Goal: Transaction & Acquisition: Purchase product/service

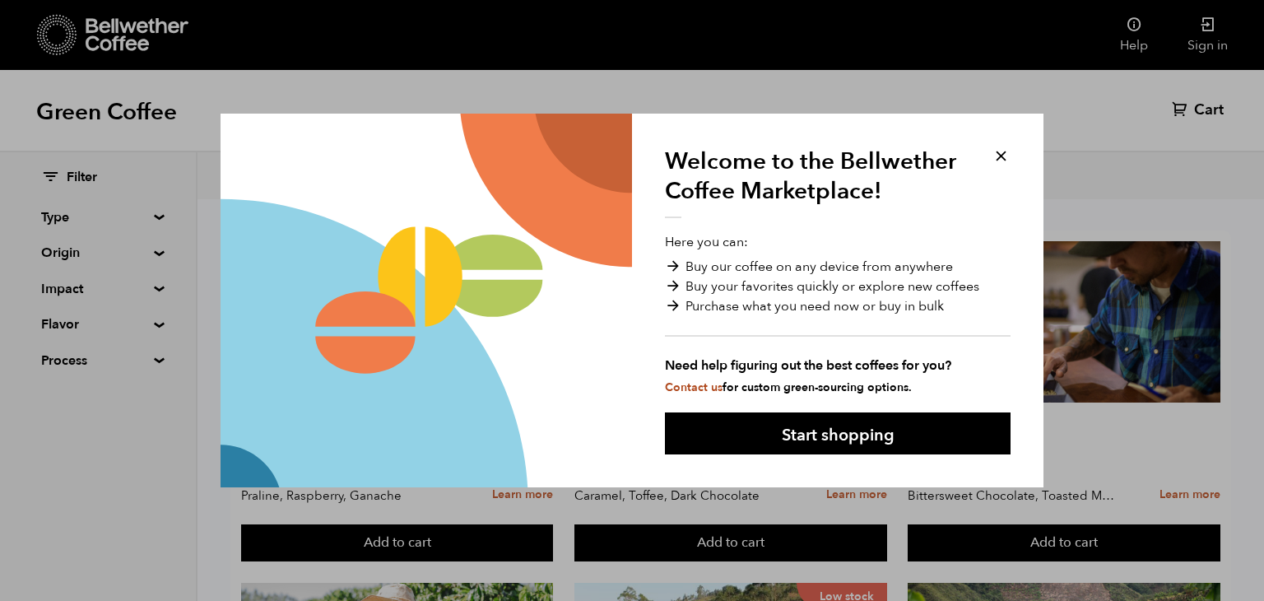
click at [1000, 154] on button at bounding box center [1001, 155] width 19 height 19
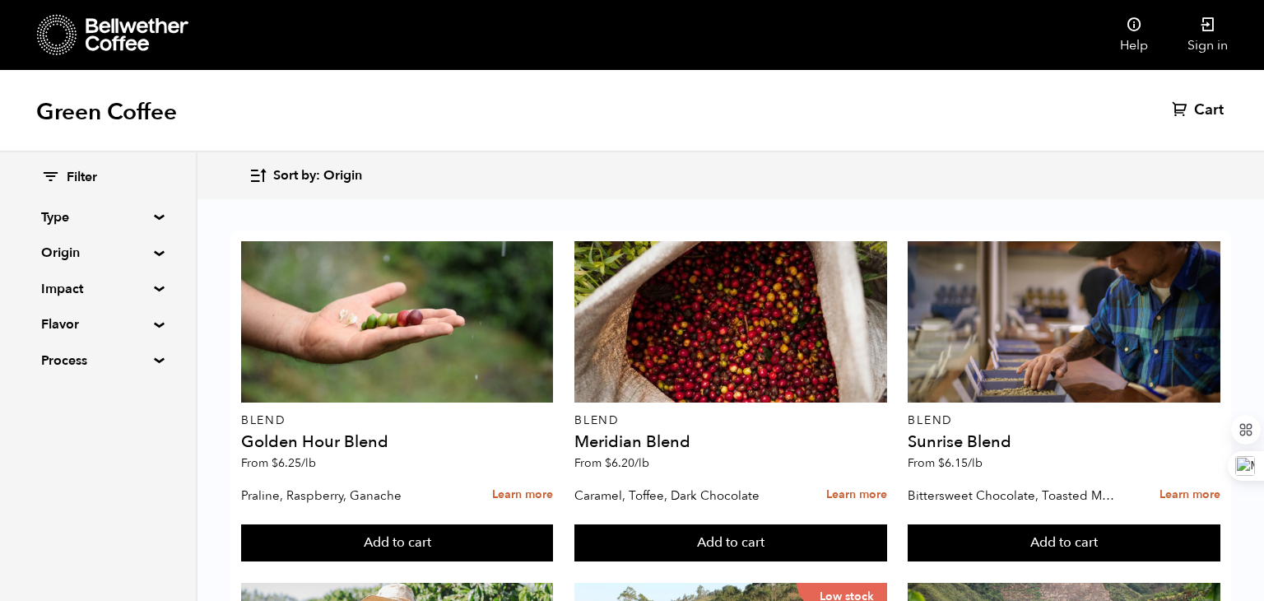
scroll to position [1062, 0]
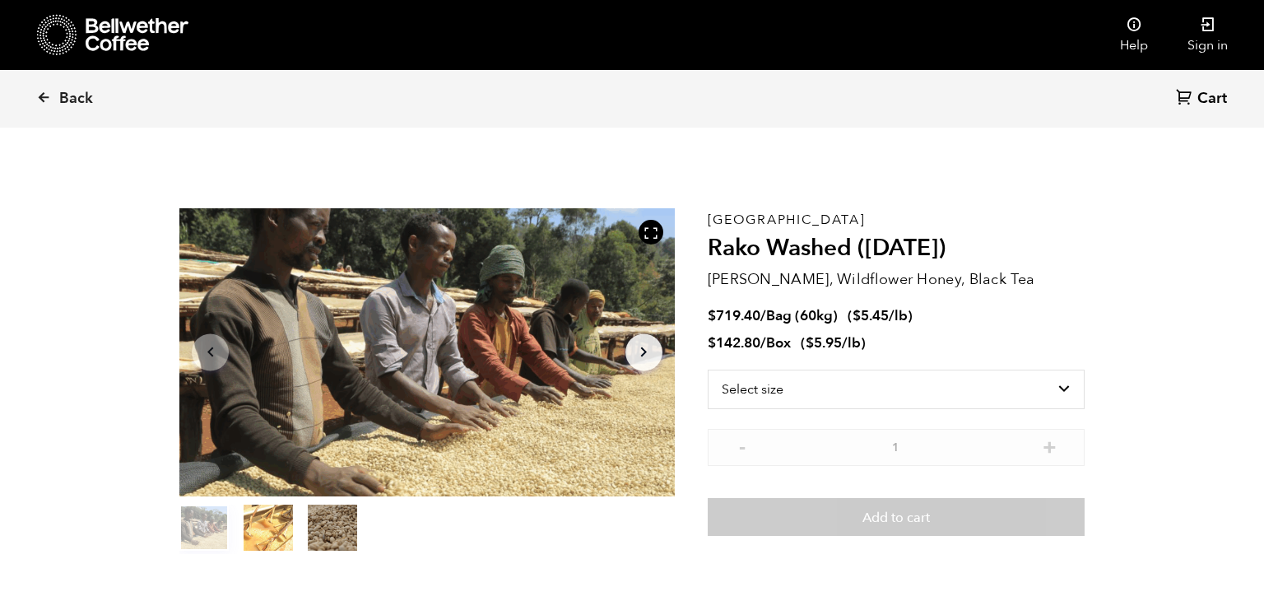
scroll to position [715, 876]
click at [867, 378] on select "Select size Bag (60kg) (132 lbs) Box (24 lbs)" at bounding box center [896, 389] width 377 height 40
select select "bag-3"
click at [708, 369] on select "Select size Bag (60kg) (132 lbs) Box (24 lbs)" at bounding box center [896, 389] width 377 height 40
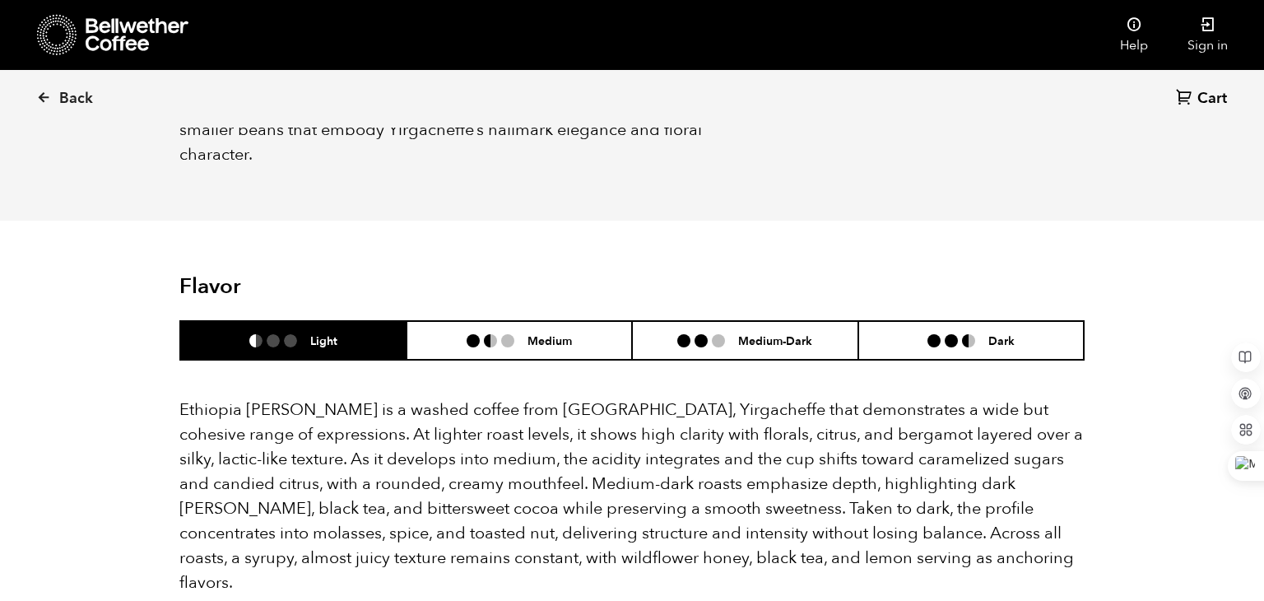
scroll to position [894, 0]
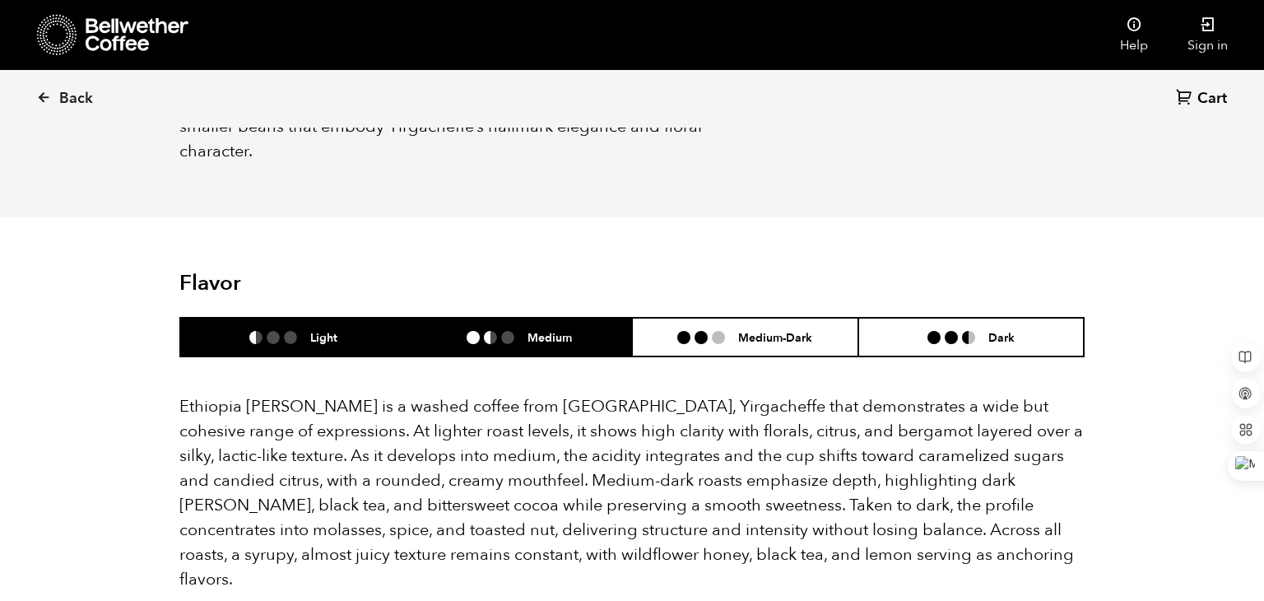
click at [607, 323] on li "Medium" at bounding box center [520, 337] width 226 height 39
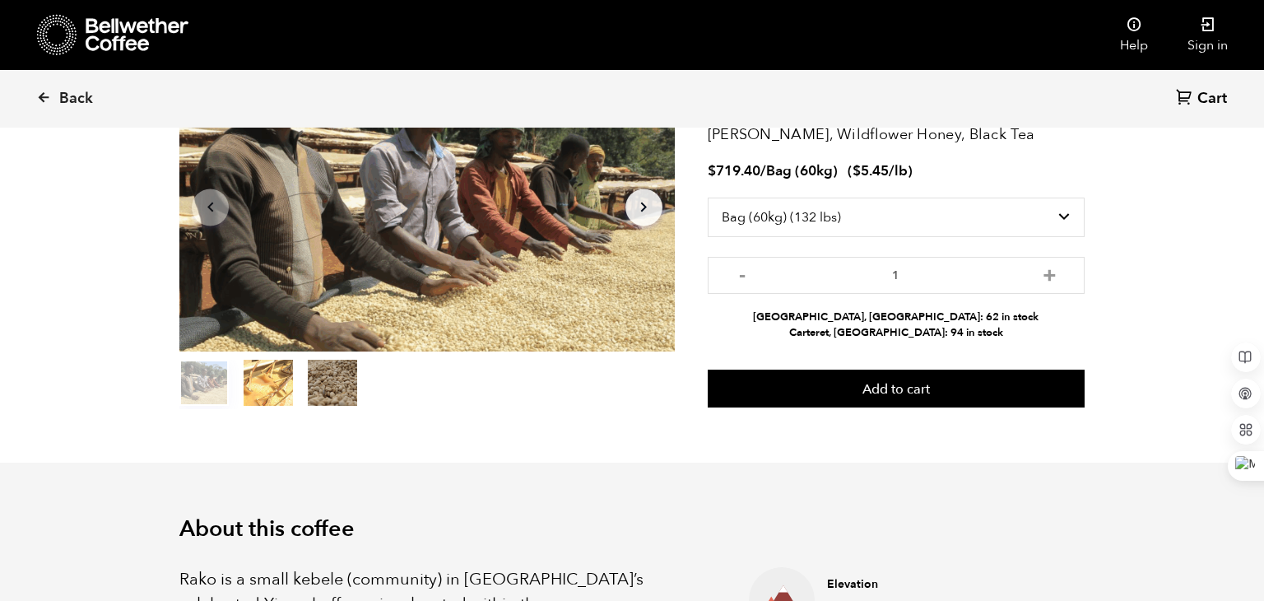
scroll to position [0, 0]
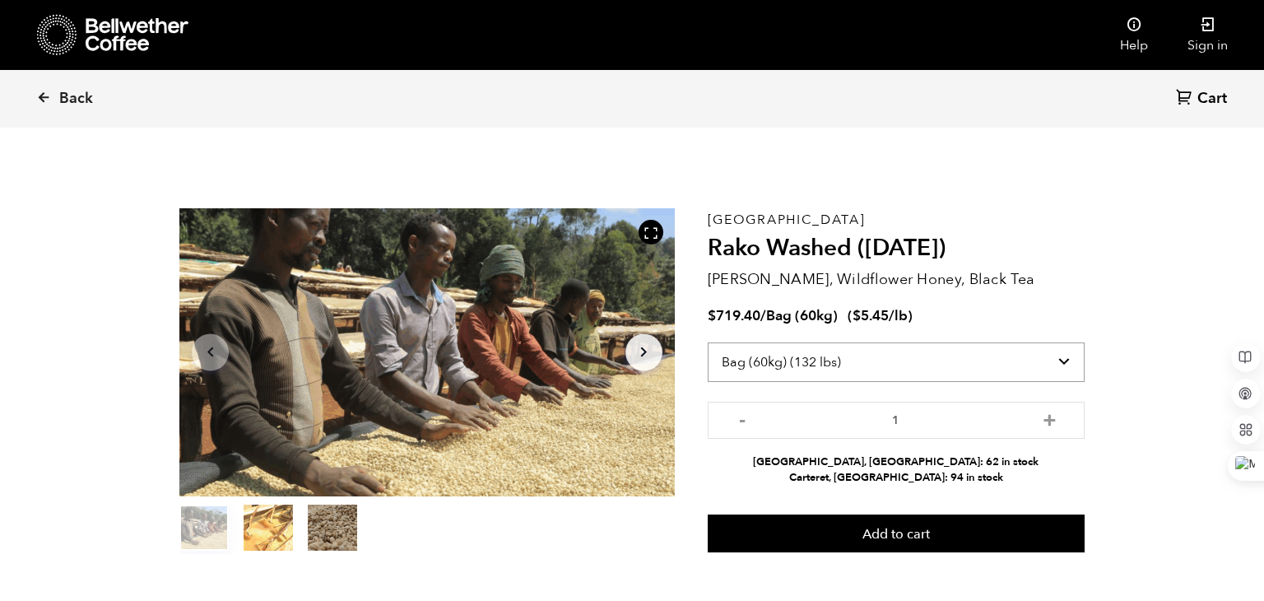
click at [832, 358] on select "Select size Bag (60kg) (132 lbs) Box (24 lbs)" at bounding box center [896, 362] width 377 height 40
